Goal: Task Accomplishment & Management: Use online tool/utility

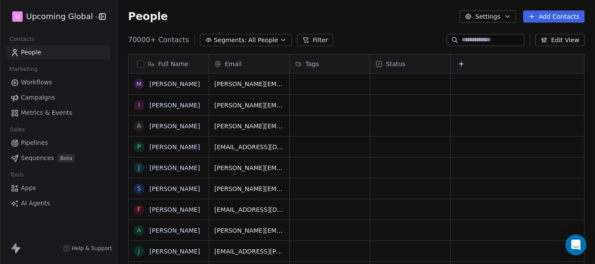
scroll to position [226, 470]
click at [248, 41] on span "All People" at bounding box center [263, 40] width 30 height 9
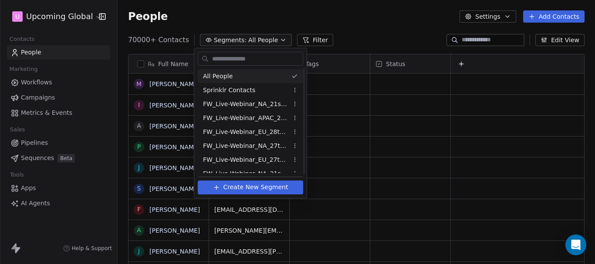
scroll to position [272, 0]
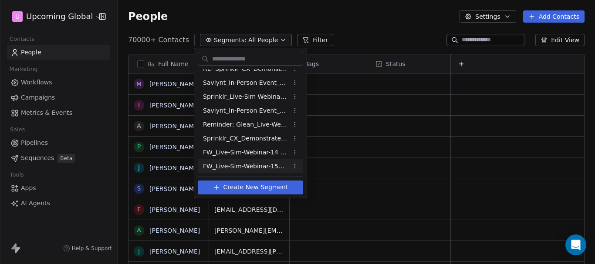
click at [239, 166] on span "FW_Live-Sim-Webinar-15Oct'25-EU" at bounding box center [245, 166] width 85 height 9
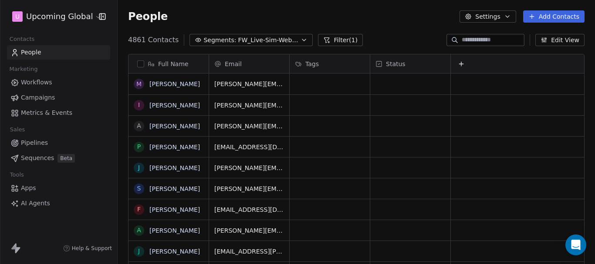
scroll to position [226, 470]
click at [331, 45] on button "Filter (1)" at bounding box center [340, 40] width 45 height 12
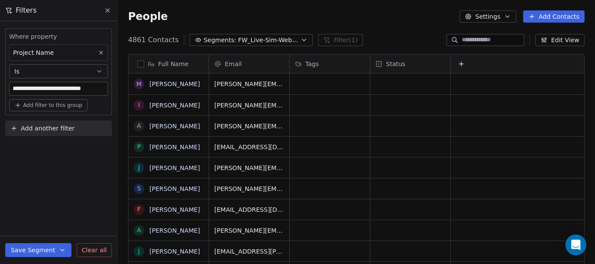
click at [65, 100] on button "Add filter to this group" at bounding box center [48, 105] width 78 height 12
click at [58, 122] on span "Contact properties" at bounding box center [46, 124] width 57 height 9
type input "*********"
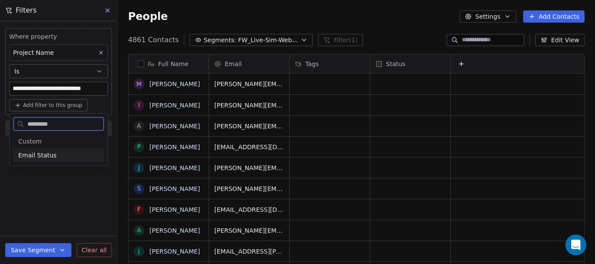
click at [67, 156] on div "Email Status" at bounding box center [58, 155] width 81 height 9
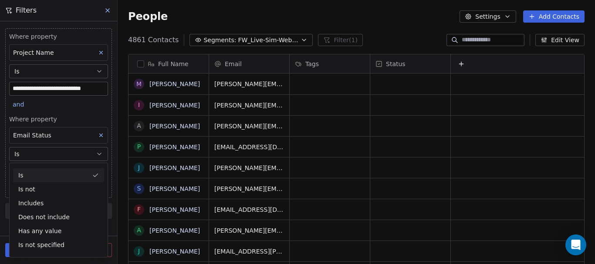
click at [114, 162] on div "**********" at bounding box center [58, 121] width 117 height 201
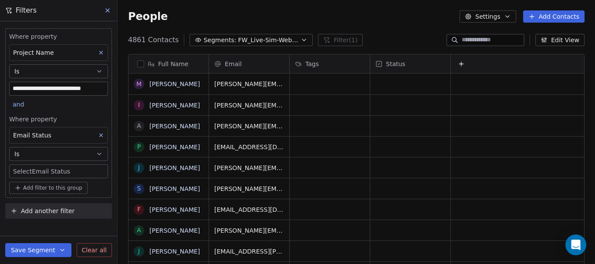
click at [78, 167] on body "**********" at bounding box center [297, 132] width 595 height 264
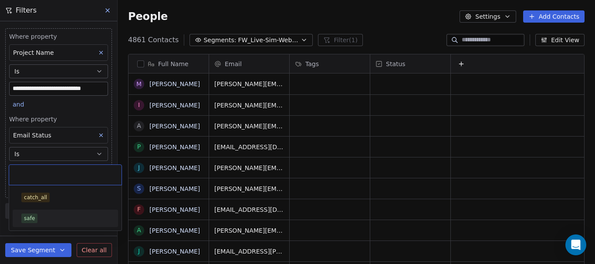
click at [44, 222] on div "safe" at bounding box center [65, 219] width 88 height 10
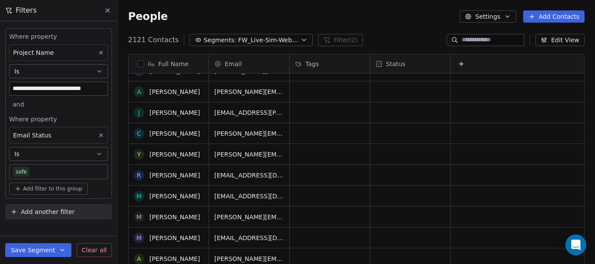
scroll to position [0, 0]
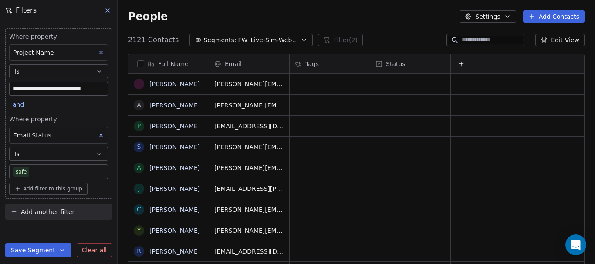
click at [552, 43] on button "Edit View" at bounding box center [559, 40] width 49 height 12
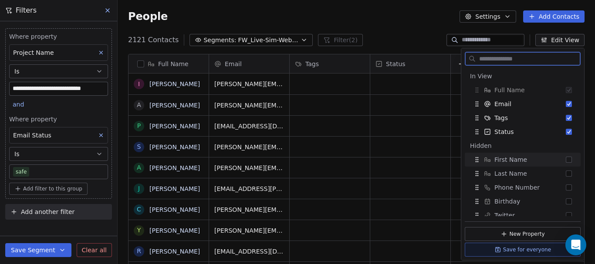
click at [565, 162] on button "Suggestions" at bounding box center [568, 160] width 6 height 6
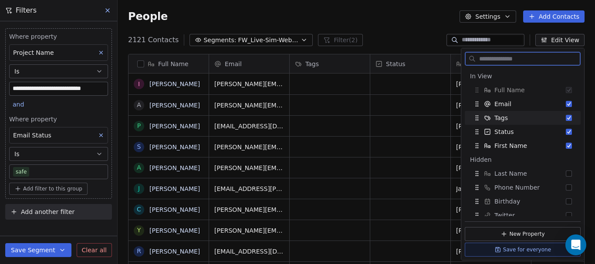
click at [568, 120] on div "Tags" at bounding box center [522, 118] width 109 height 14
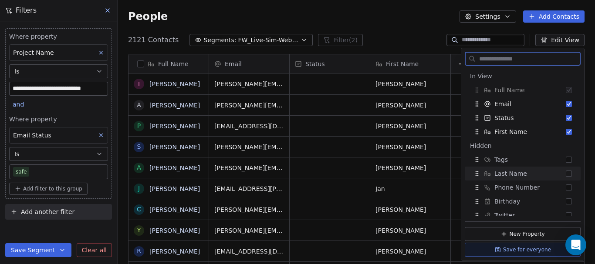
click at [565, 172] on button "Suggestions" at bounding box center [568, 174] width 6 height 6
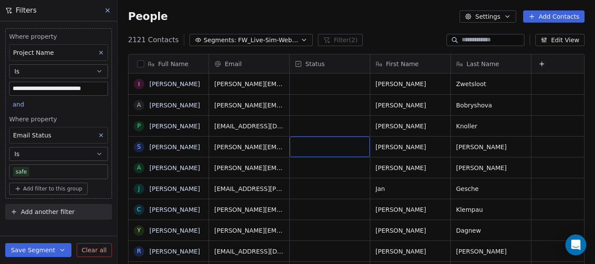
click at [144, 64] on div "Full Name" at bounding box center [168, 64] width 68 height 9
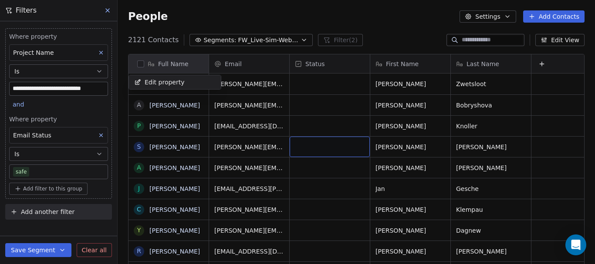
click at [139, 66] on html "**********" at bounding box center [297, 132] width 595 height 264
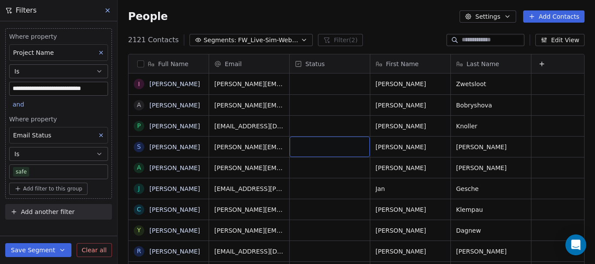
click at [140, 65] on button "button" at bounding box center [140, 63] width 7 height 7
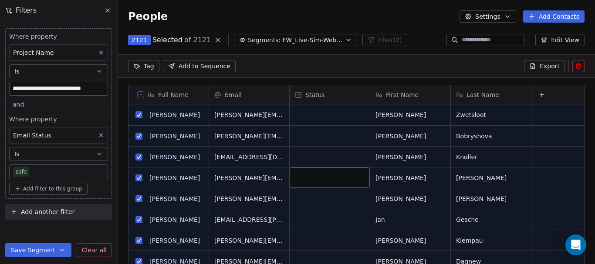
scroll to position [195, 470]
click at [540, 69] on button "Export" at bounding box center [544, 66] width 41 height 12
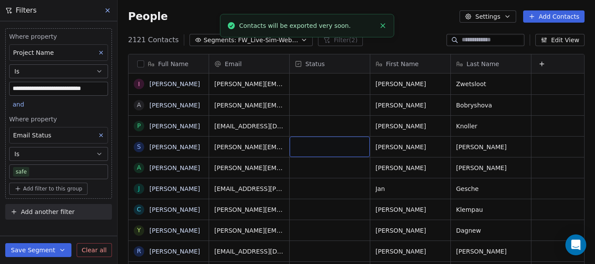
scroll to position [226, 470]
click at [332, 24] on link "here" at bounding box center [338, 21] width 13 height 7
